Goal: Task Accomplishment & Management: Manage account settings

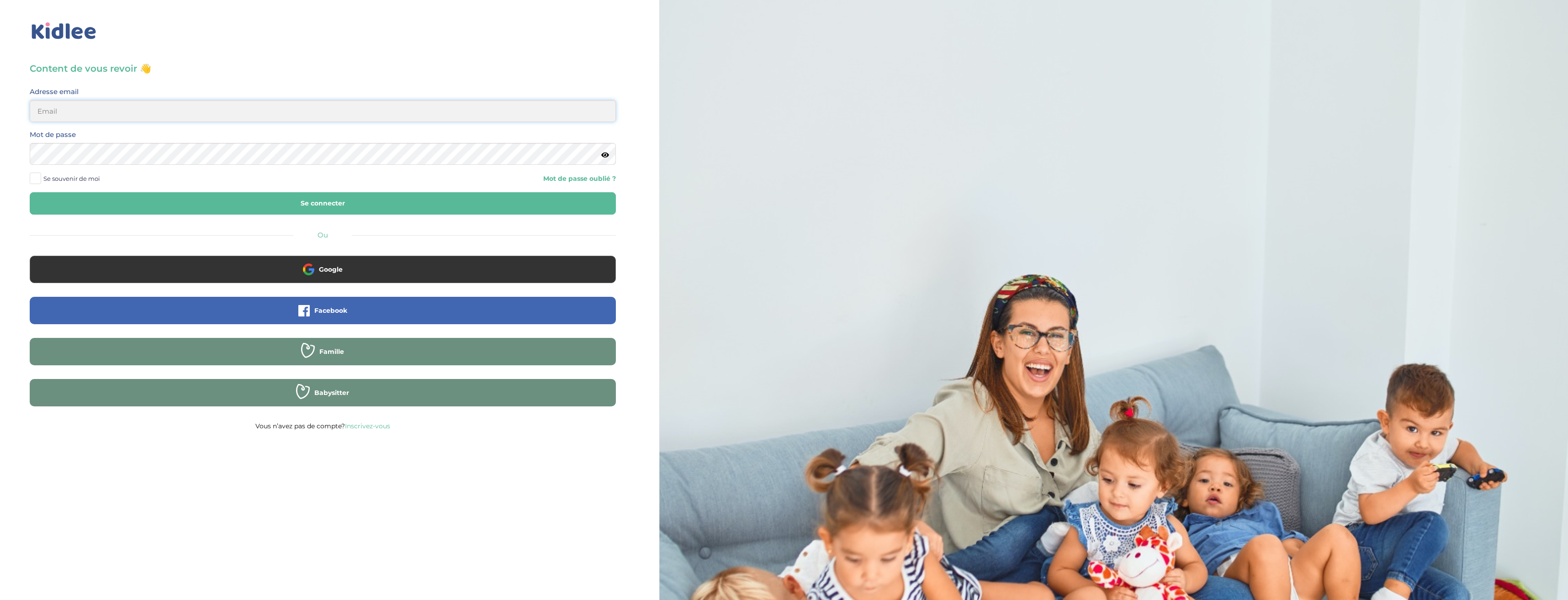
click at [203, 109] on input "email" at bounding box center [323, 111] width 586 height 22
type input "[PERSON_NAME][EMAIL_ADDRESS][DOMAIN_NAME]"
click at [30, 193] on button "Se connecter" at bounding box center [323, 203] width 586 height 22
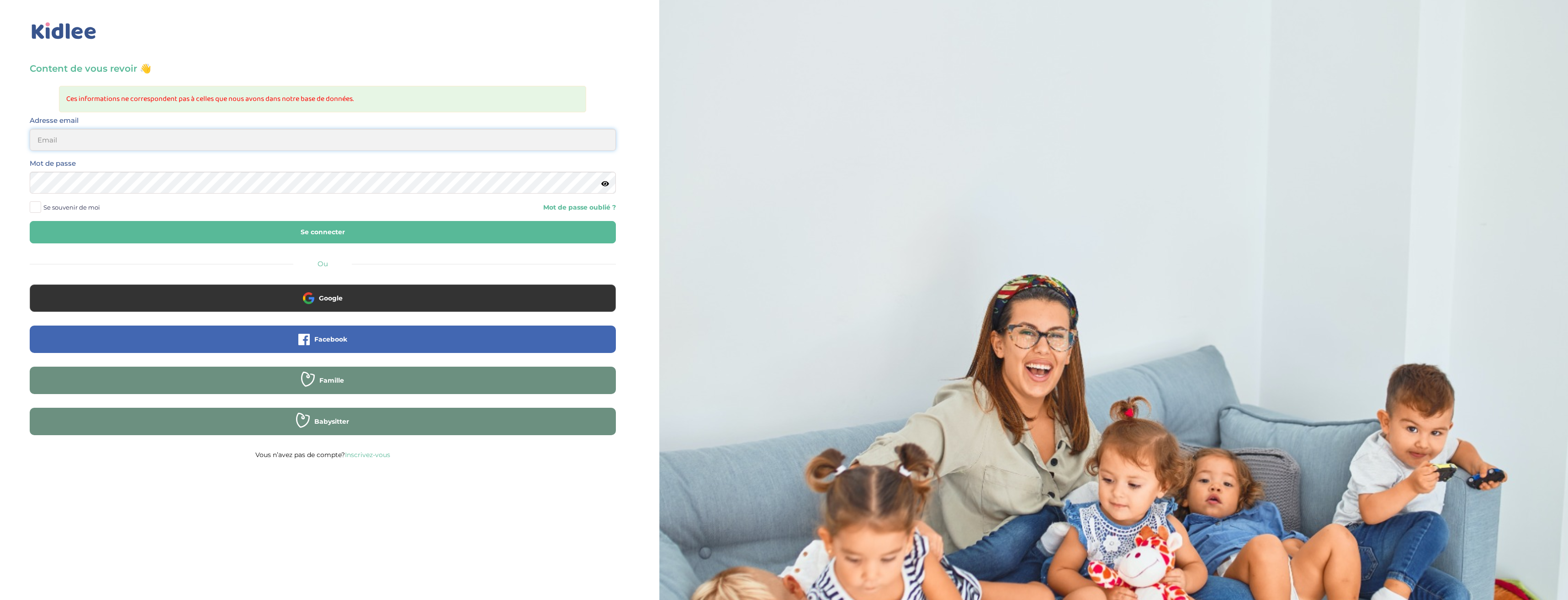
click at [143, 141] on input "email" at bounding box center [323, 139] width 586 height 22
type input "[PERSON_NAME][EMAIL_ADDRESS][DOMAIN_NAME]"
click at [30, 221] on button "Se connecter" at bounding box center [323, 232] width 586 height 22
